Goal: Task Accomplishment & Management: Use online tool/utility

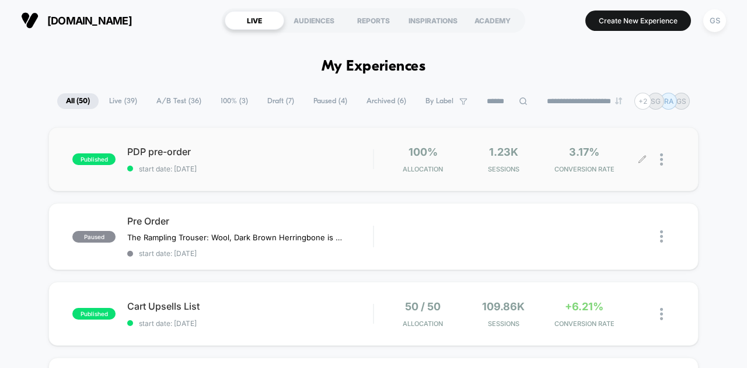
click at [663, 159] on img at bounding box center [661, 160] width 3 height 12
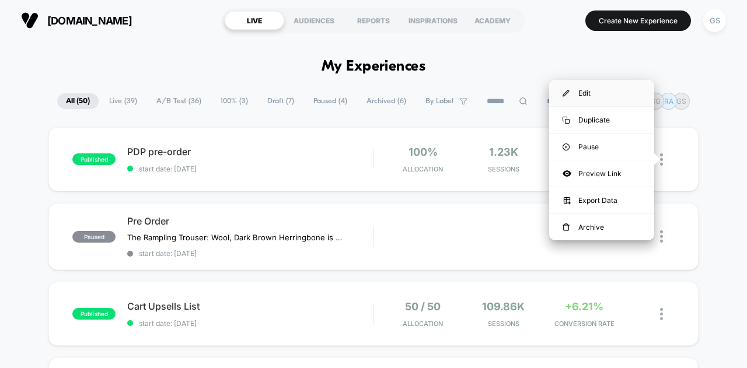
click at [603, 88] on div "Edit" at bounding box center [602, 93] width 105 height 26
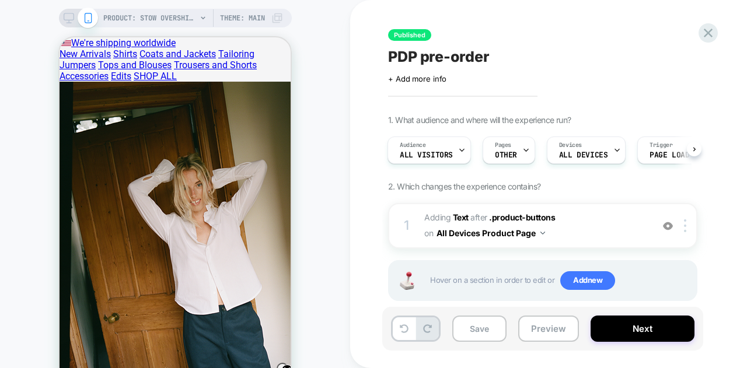
scroll to position [19, 0]
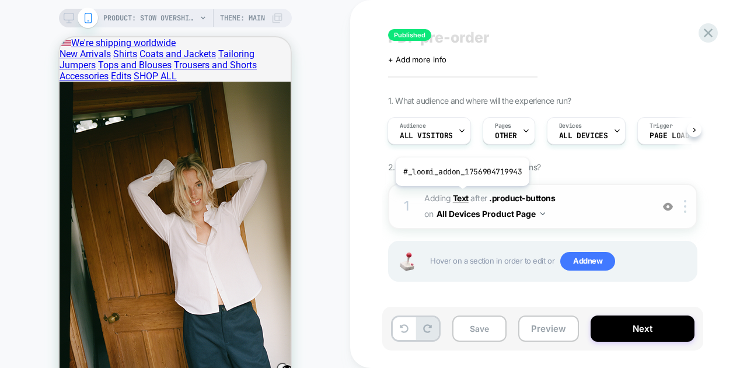
click at [461, 195] on b "Text" at bounding box center [461, 198] width 16 height 10
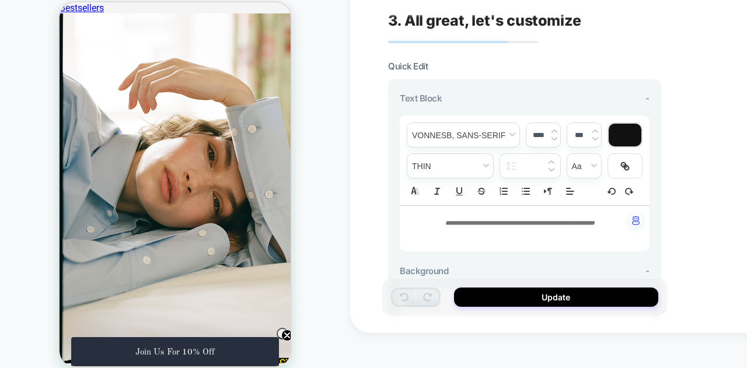
scroll to position [427, 0]
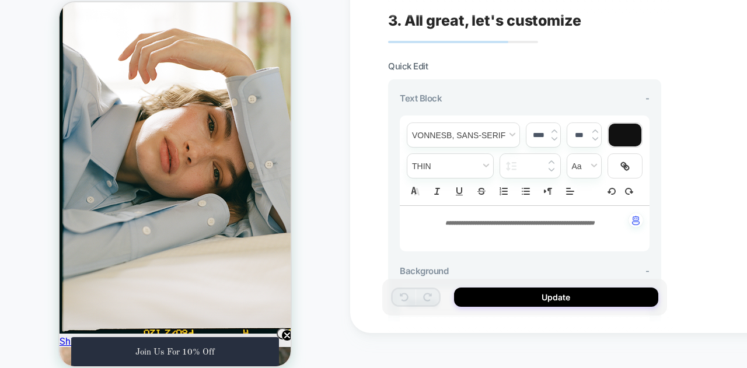
type input "****"
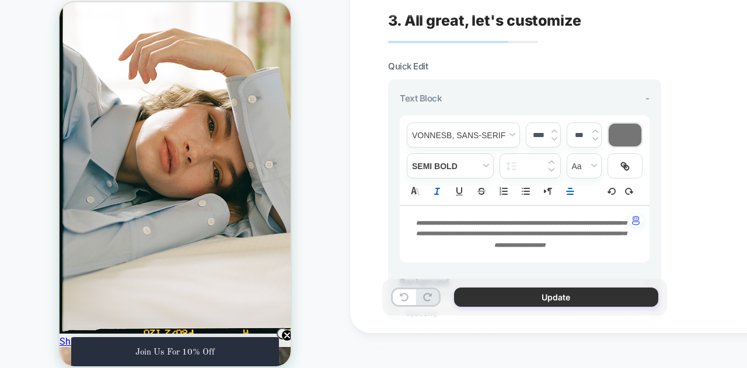
click at [509, 303] on button "Update" at bounding box center [556, 297] width 204 height 19
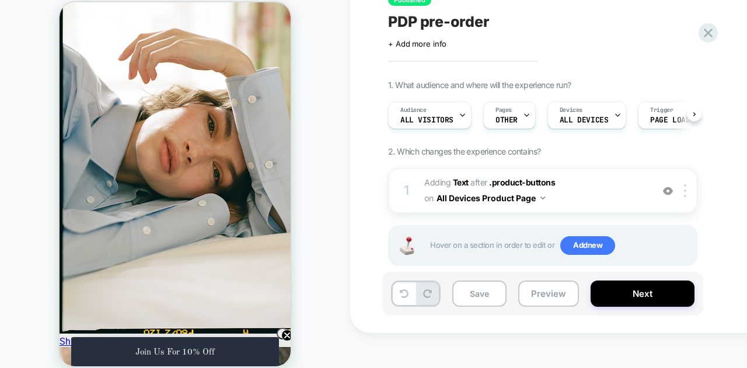
scroll to position [0, 1]
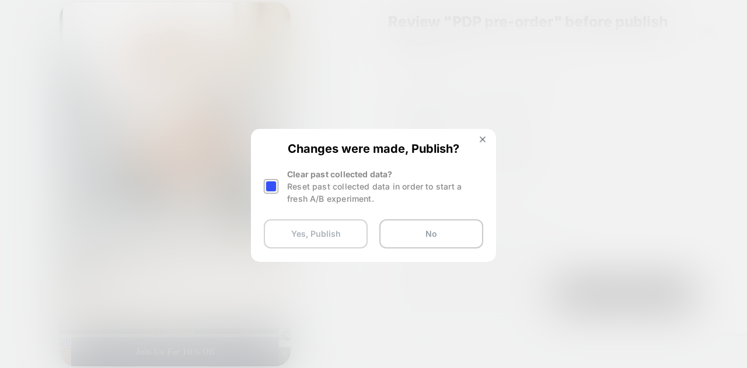
click at [354, 232] on button "Yes, Publish" at bounding box center [316, 234] width 104 height 29
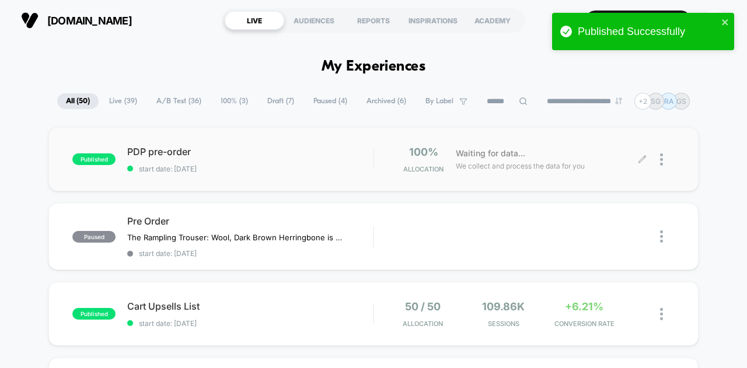
click at [670, 155] on div at bounding box center [667, 159] width 15 height 27
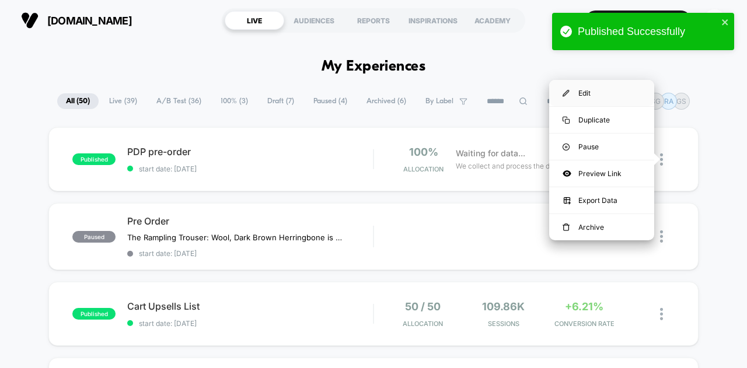
click at [612, 94] on div "Edit" at bounding box center [602, 93] width 105 height 26
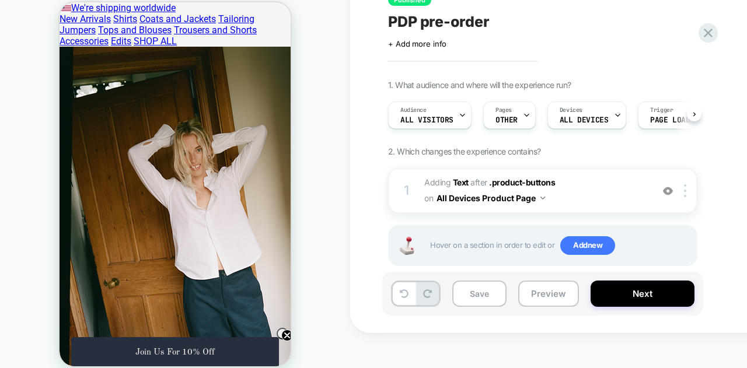
scroll to position [0, 1]
click at [461, 187] on b "Text" at bounding box center [461, 183] width 16 height 10
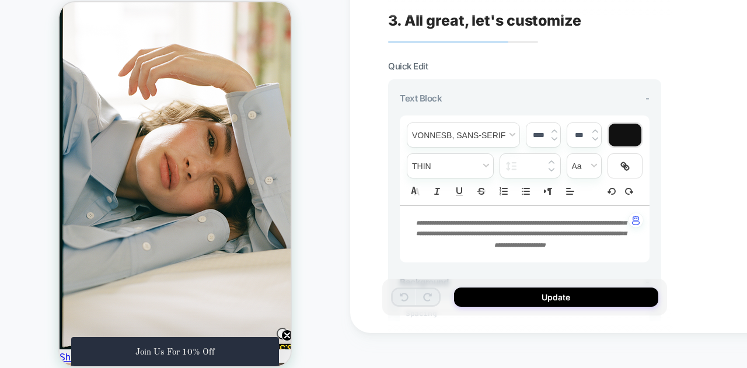
scroll to position [434, 0]
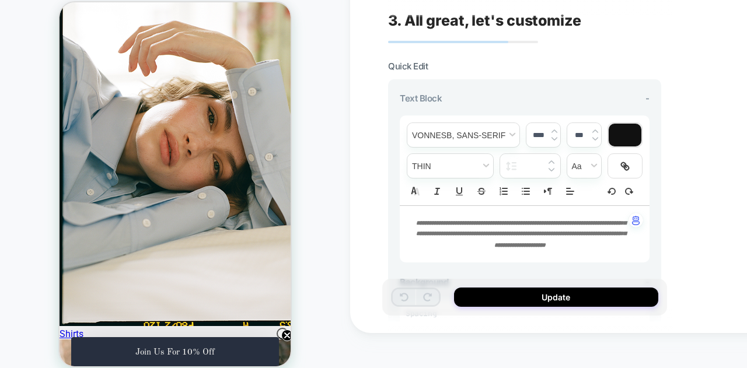
click at [590, 221] on em "**********" at bounding box center [521, 234] width 210 height 28
type input "****"
click at [590, 221] on em "**********" at bounding box center [521, 234] width 210 height 28
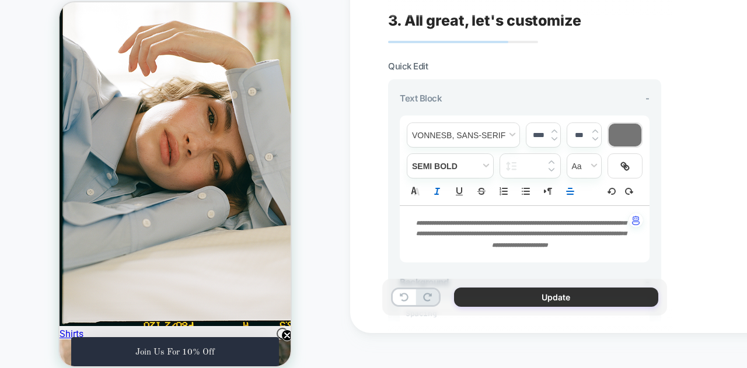
click at [0, 0] on button "Update" at bounding box center [0, 0] width 0 height 0
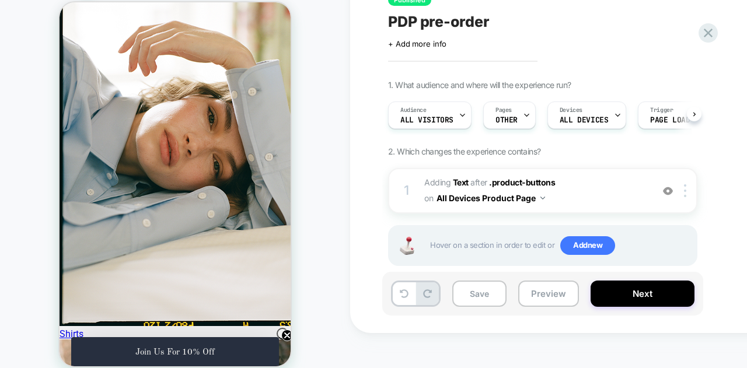
scroll to position [0, 1]
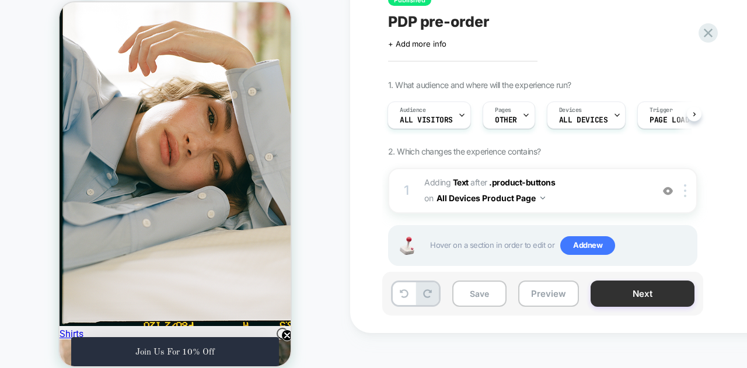
click at [0, 0] on button "Next" at bounding box center [0, 0] width 0 height 0
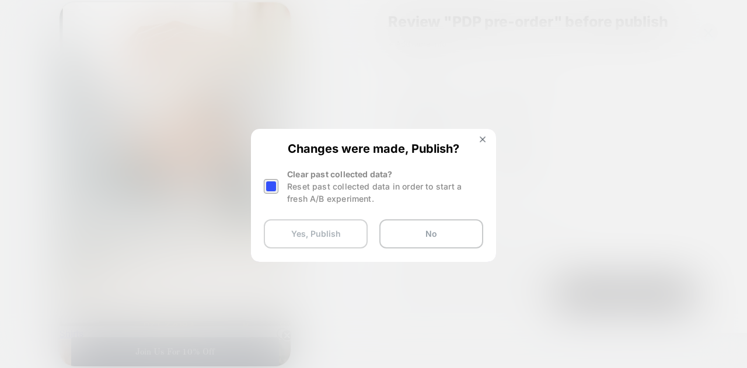
click at [345, 231] on button "Yes, Publish" at bounding box center [316, 234] width 104 height 29
